Goal: Transaction & Acquisition: Purchase product/service

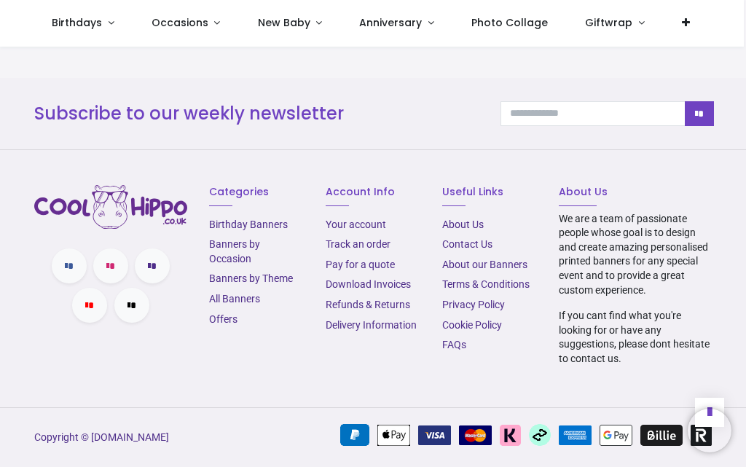
scroll to position [2039, 0]
click at [392, 331] on link "Delivery Information" at bounding box center [371, 325] width 91 height 12
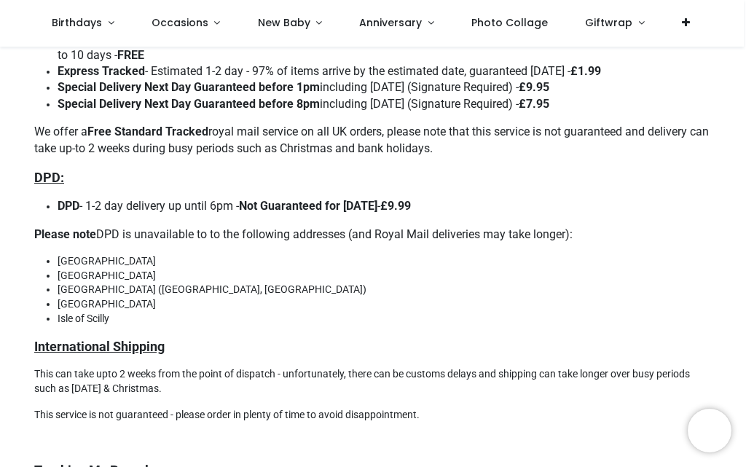
scroll to position [510, 0]
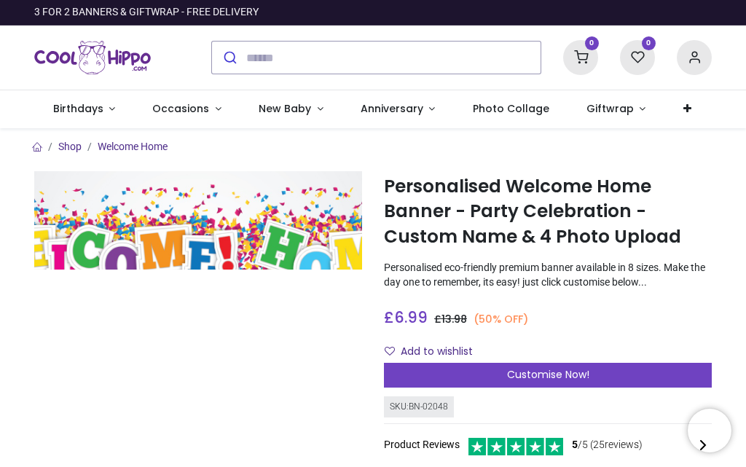
click at [198, 197] on img at bounding box center [198, 220] width 328 height 98
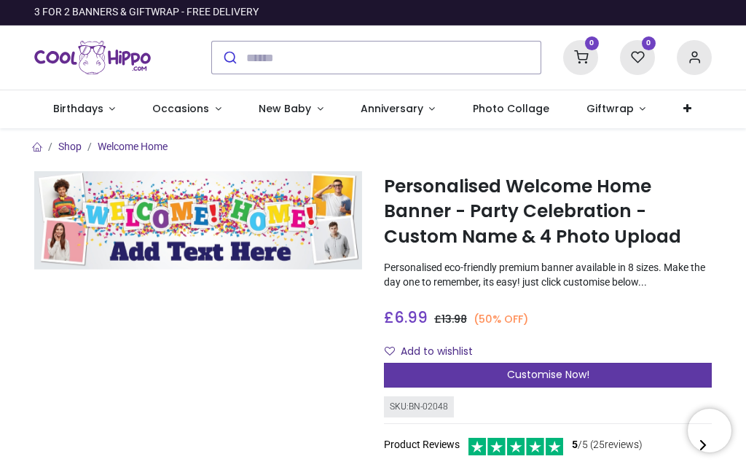
click at [524, 377] on span "Customise Now!" at bounding box center [548, 374] width 82 height 15
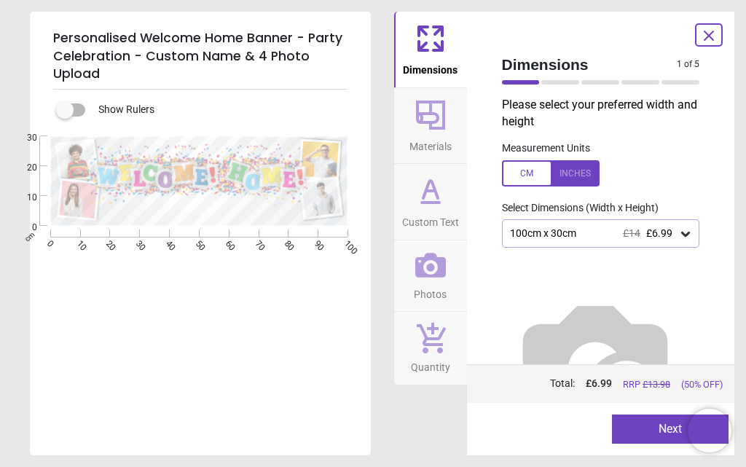
click at [552, 79] on div "1 of 6" at bounding box center [601, 82] width 210 height 15
click at [612, 222] on div "100cm x 30cm £14 £6.99" at bounding box center [601, 233] width 198 height 28
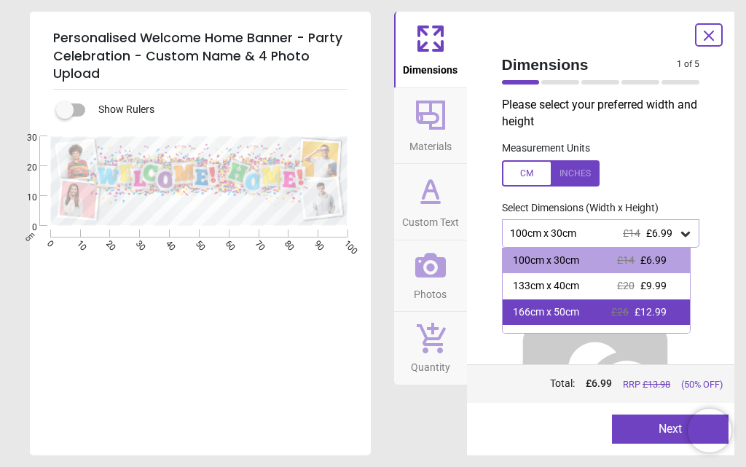
click at [572, 309] on div "166cm x 50cm" at bounding box center [546, 312] width 66 height 15
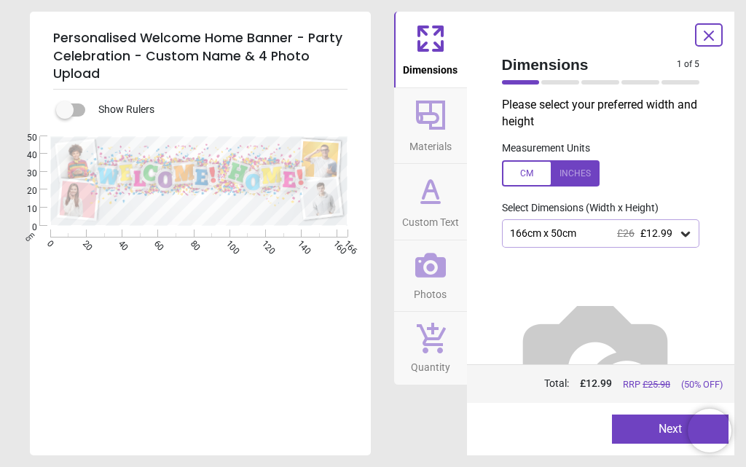
click at [637, 432] on button "Next" at bounding box center [670, 428] width 117 height 29
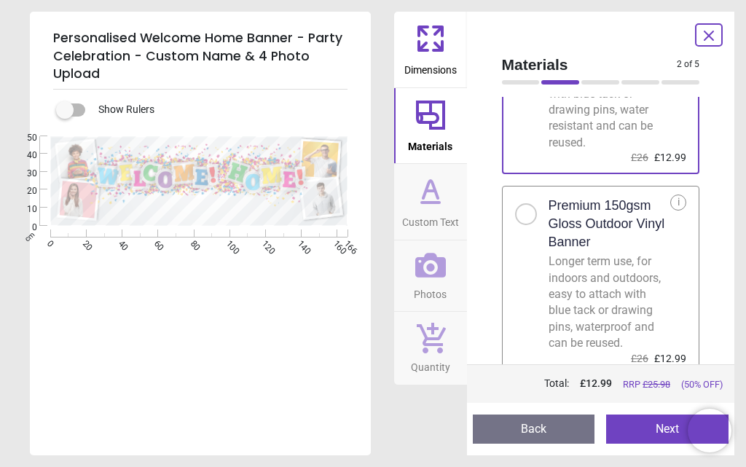
scroll to position [167, 0]
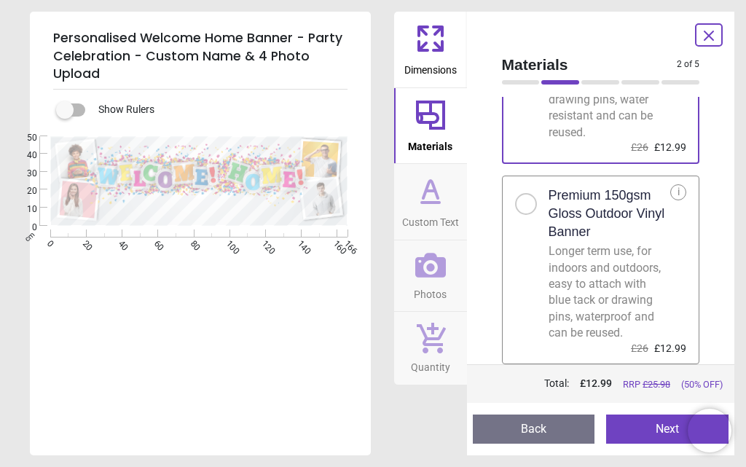
click at [530, 203] on div at bounding box center [526, 204] width 22 height 22
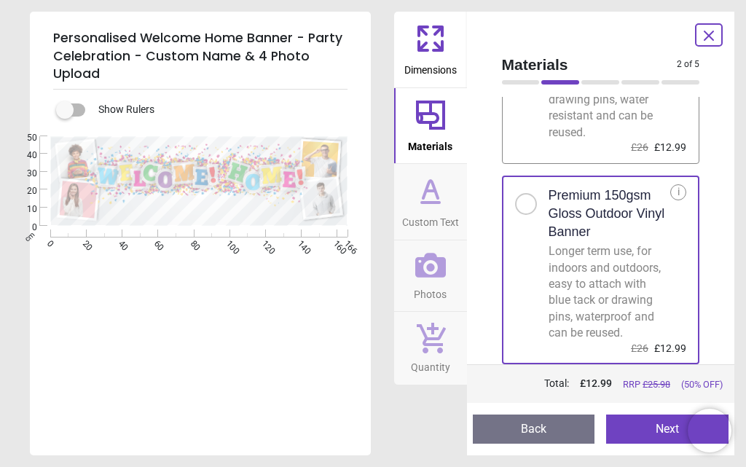
click at [674, 425] on button "Next" at bounding box center [667, 428] width 122 height 29
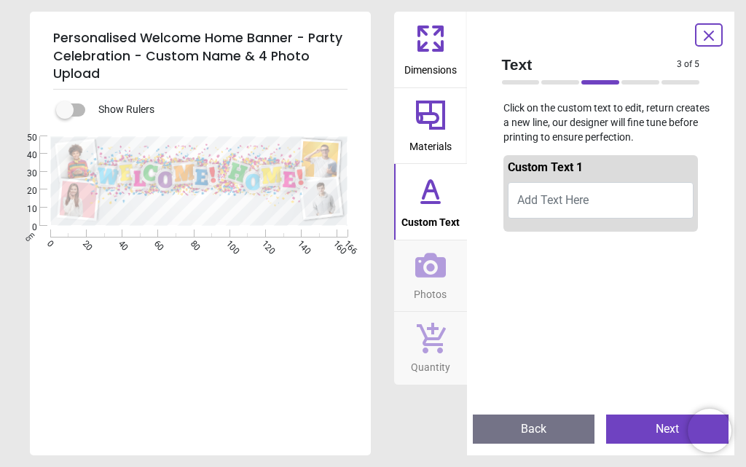
click at [588, 200] on span "Add Text Here" at bounding box center [552, 200] width 71 height 14
type textarea "*******"
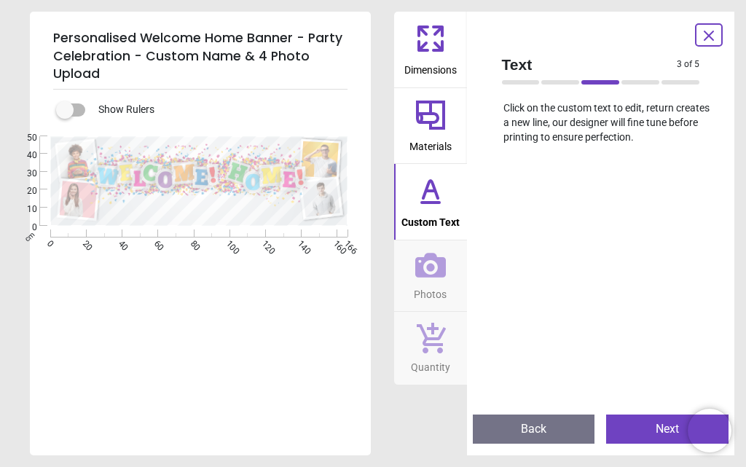
scroll to position [301, 0]
click at [651, 433] on button "Next" at bounding box center [667, 428] width 122 height 29
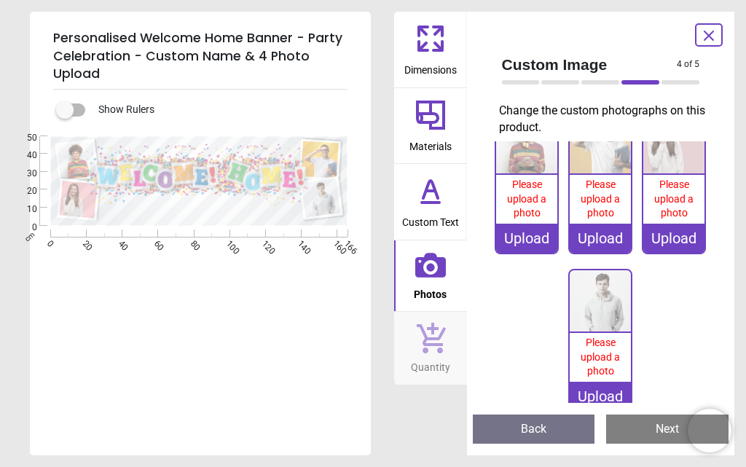
scroll to position [56, 0]
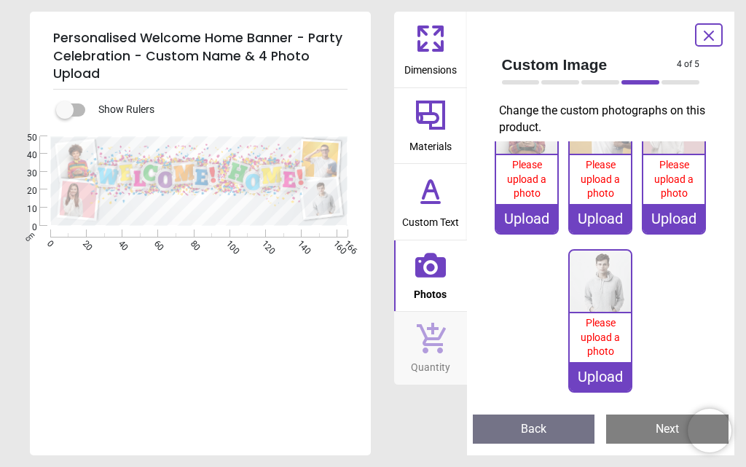
click at [653, 426] on button "Next" at bounding box center [667, 428] width 122 height 29
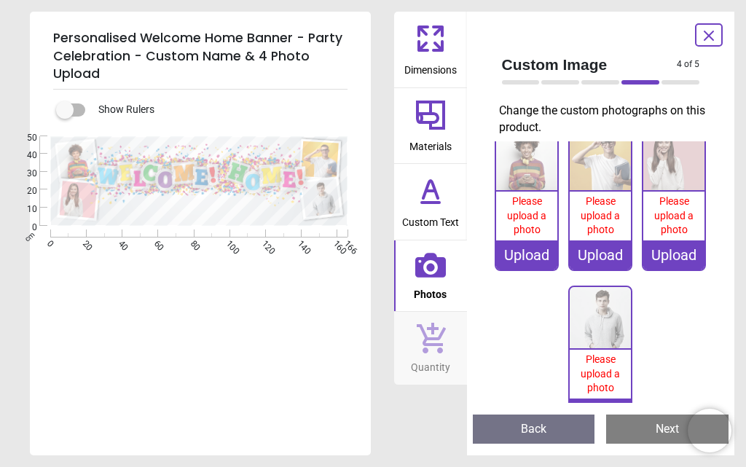
scroll to position [0, 0]
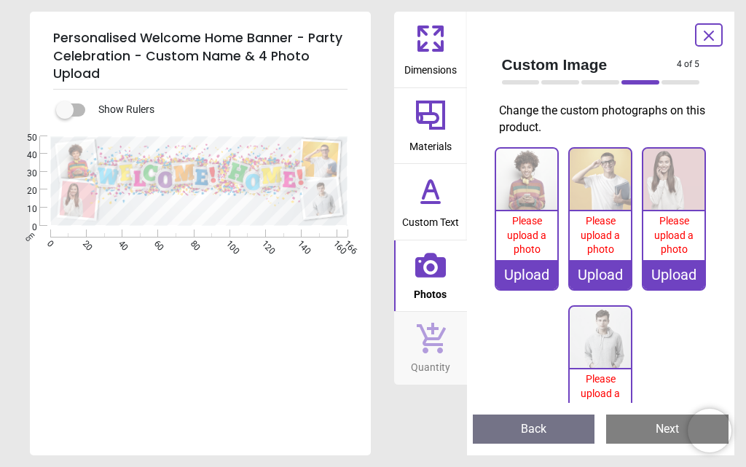
click at [527, 246] on span "Please upload a photo" at bounding box center [526, 235] width 39 height 40
click at [712, 33] on icon at bounding box center [708, 35] width 9 height 9
